Goal: Task Accomplishment & Management: Manage account settings

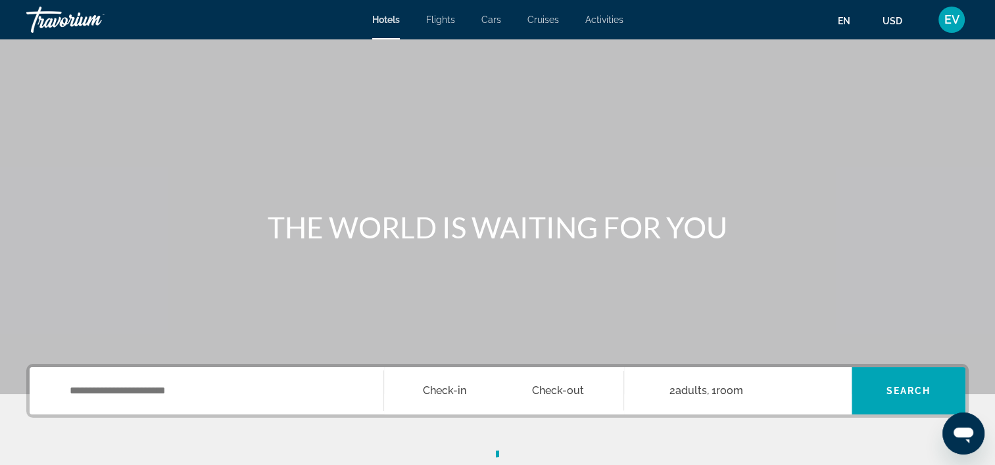
click at [952, 28] on div "EV" at bounding box center [951, 20] width 26 height 26
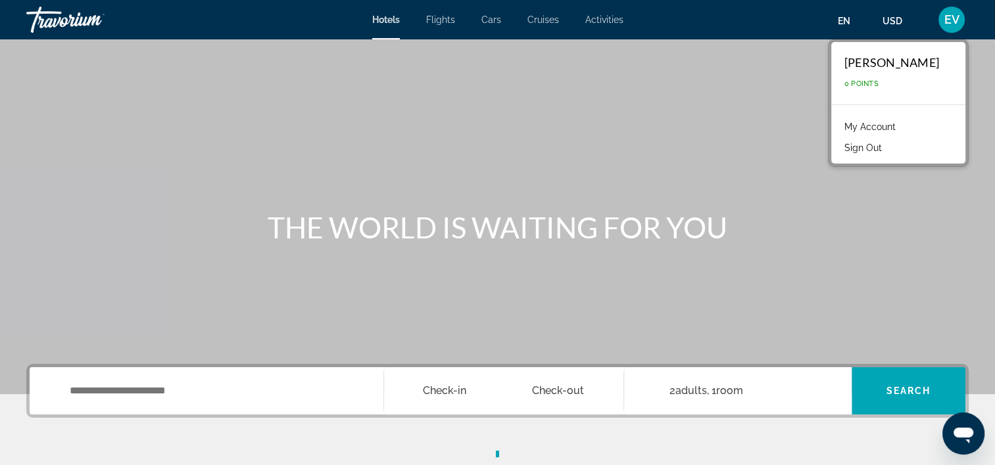
click at [894, 124] on link "My Account" at bounding box center [870, 126] width 64 height 17
